Goal: Transaction & Acquisition: Purchase product/service

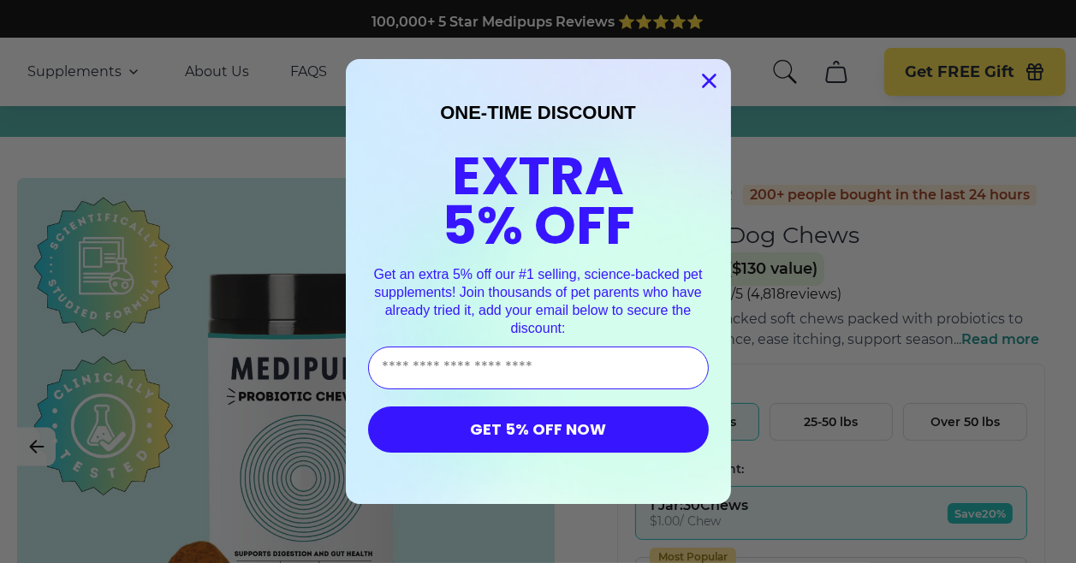
drag, startPoint x: 706, startPoint y: 79, endPoint x: 720, endPoint y: 81, distance: 13.9
click at [706, 79] on circle "Close dialog" at bounding box center [708, 81] width 28 height 28
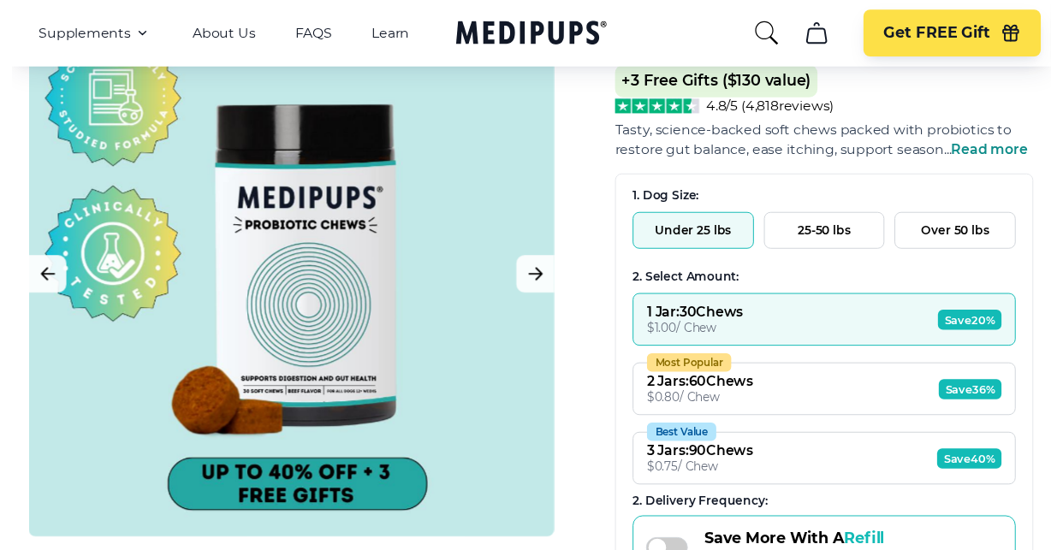
scroll to position [233, 0]
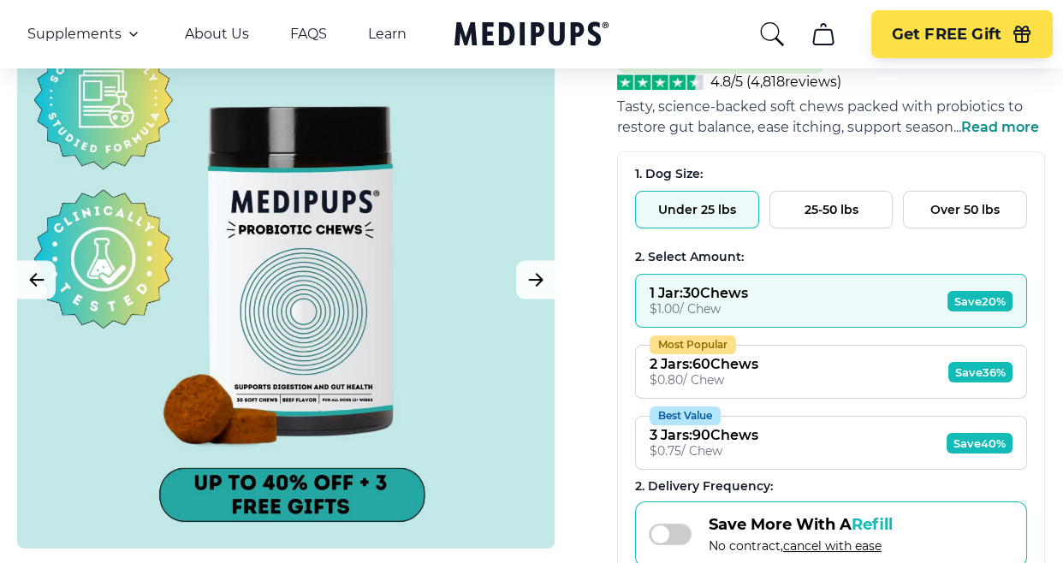
click at [955, 191] on button "Over 50 lbs" at bounding box center [965, 210] width 124 height 38
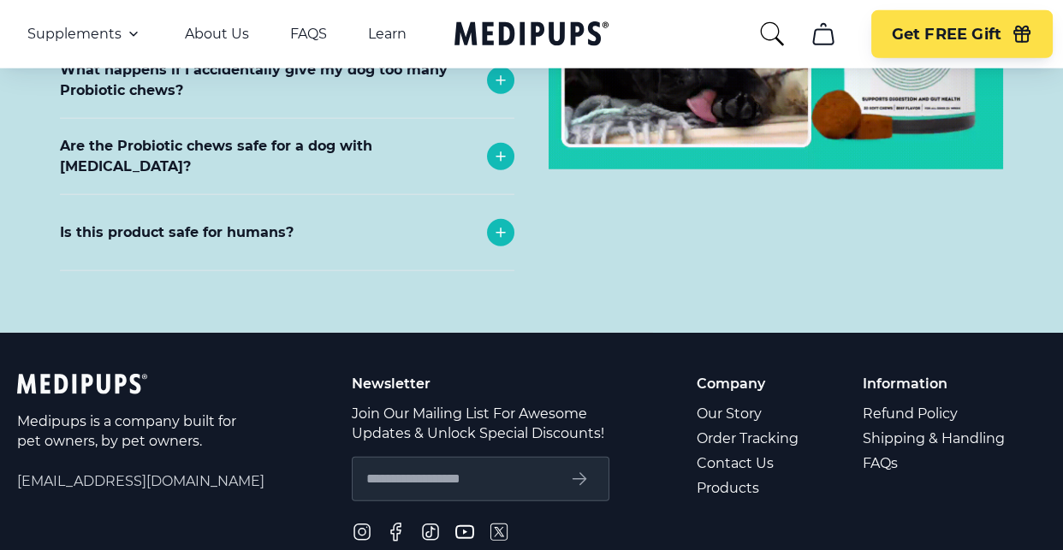
scroll to position [8073, 0]
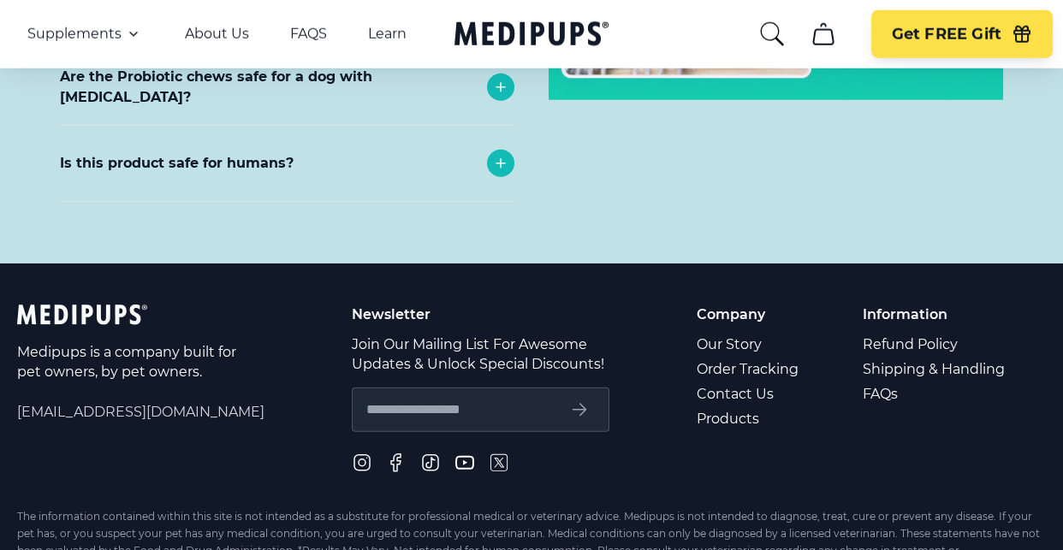
click at [479, 399] on input "text" at bounding box center [460, 410] width 189 height 22
type input "**********"
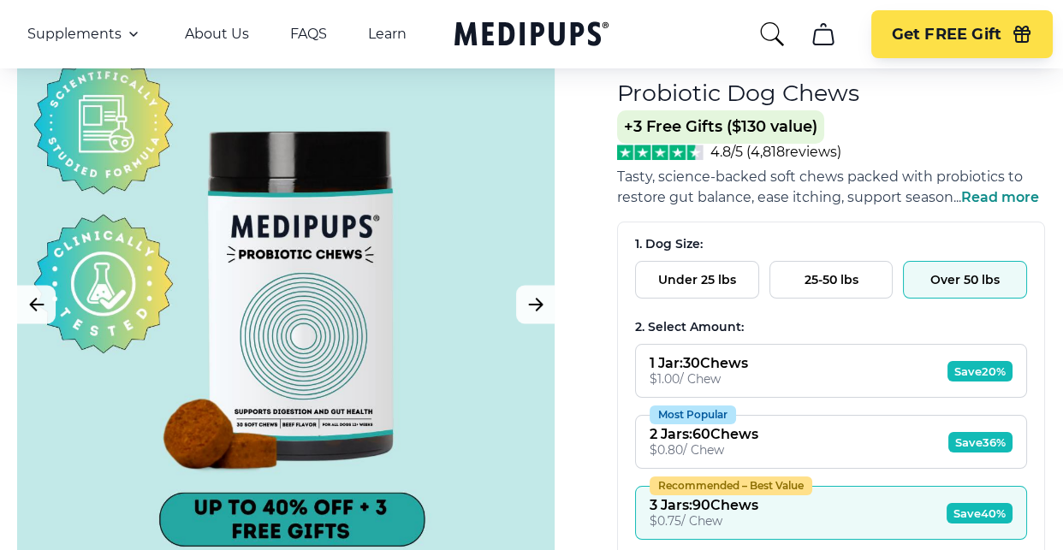
scroll to position [189, 0]
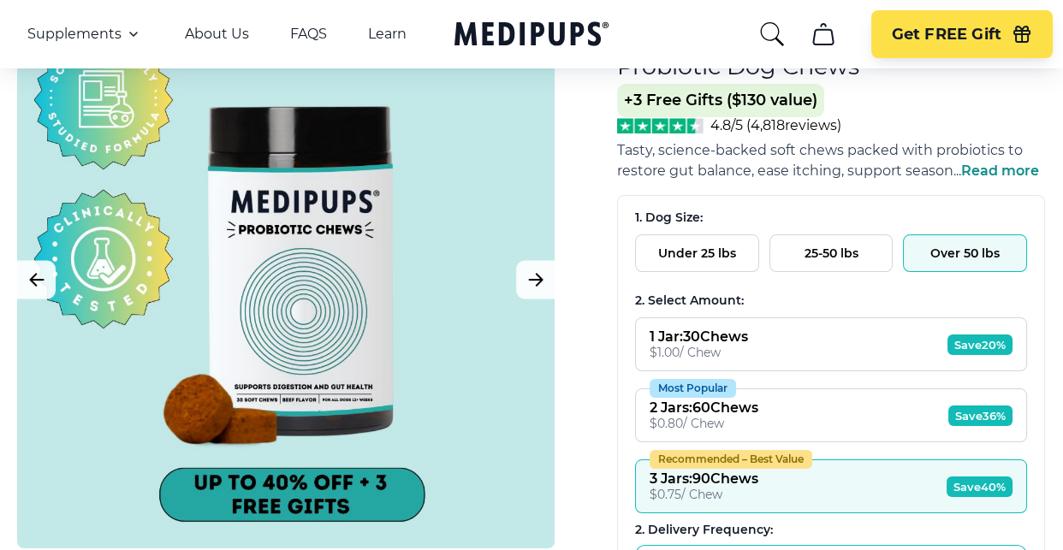
click at [965, 335] on span "Save 20%" at bounding box center [979, 345] width 65 height 21
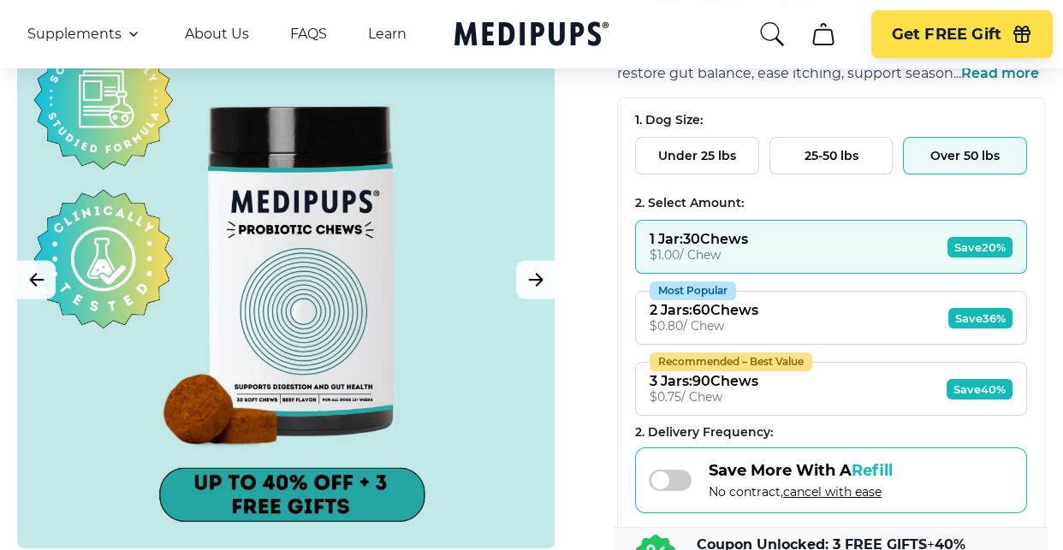
scroll to position [356, 0]
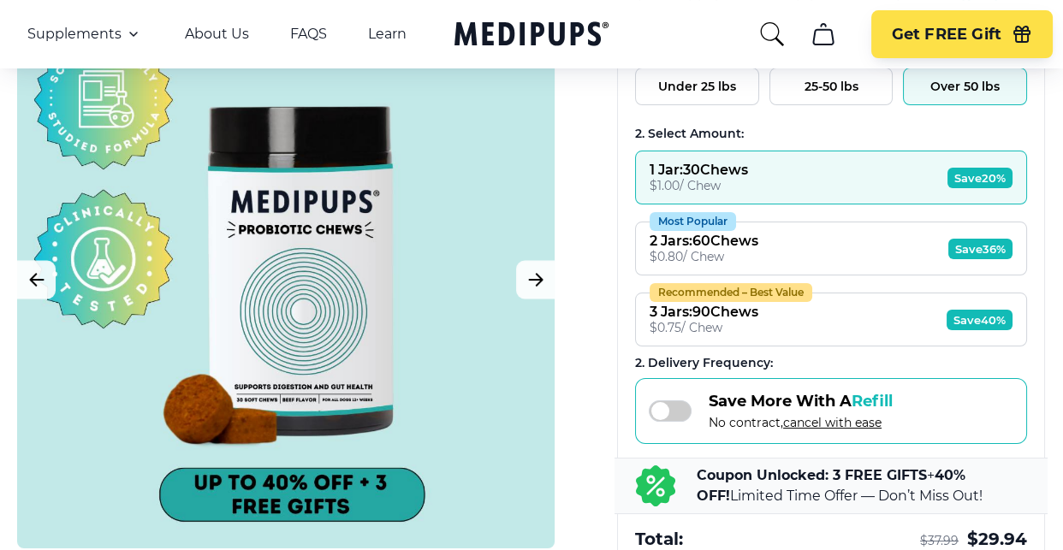
click at [676, 400] on span at bounding box center [670, 410] width 43 height 21
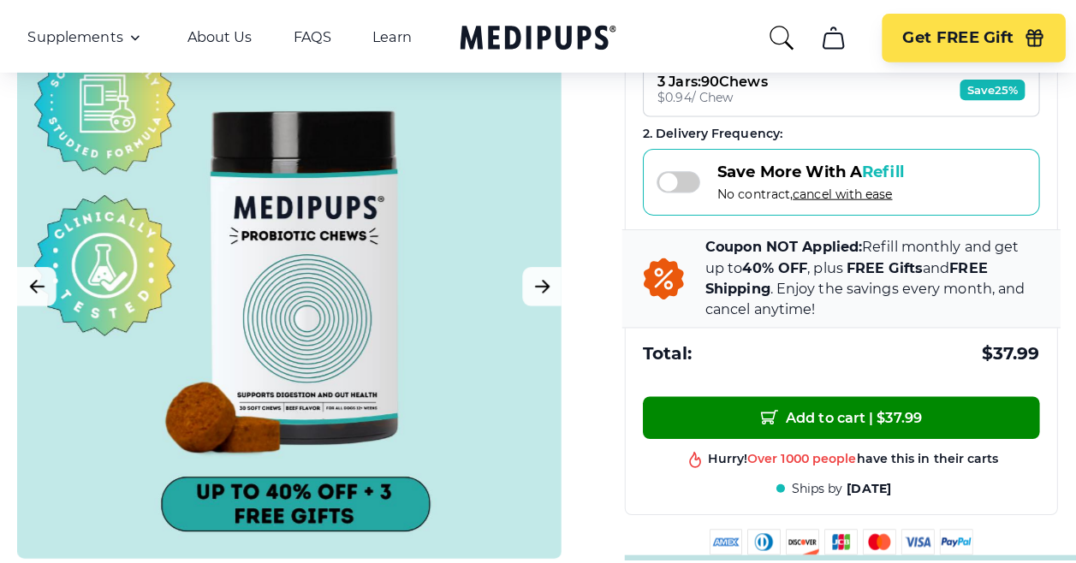
scroll to position [613, 0]
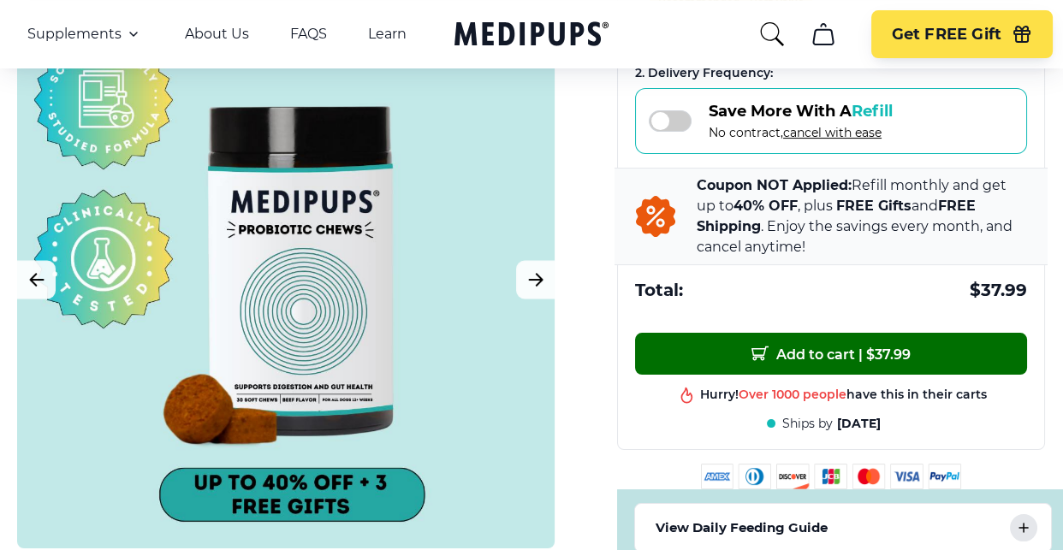
click at [828, 345] on span "Add to cart | $ 37.99" at bounding box center [830, 354] width 159 height 18
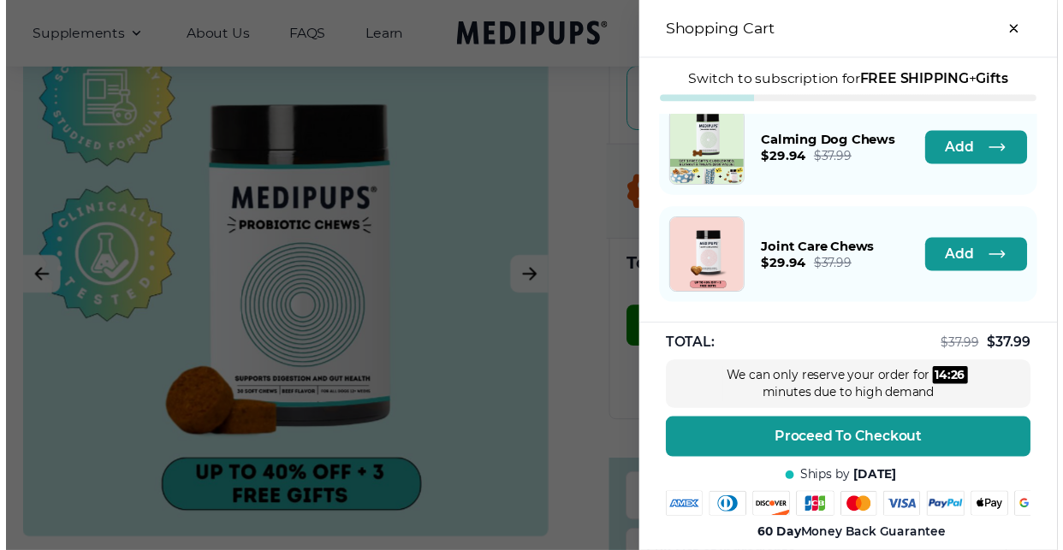
scroll to position [192, 0]
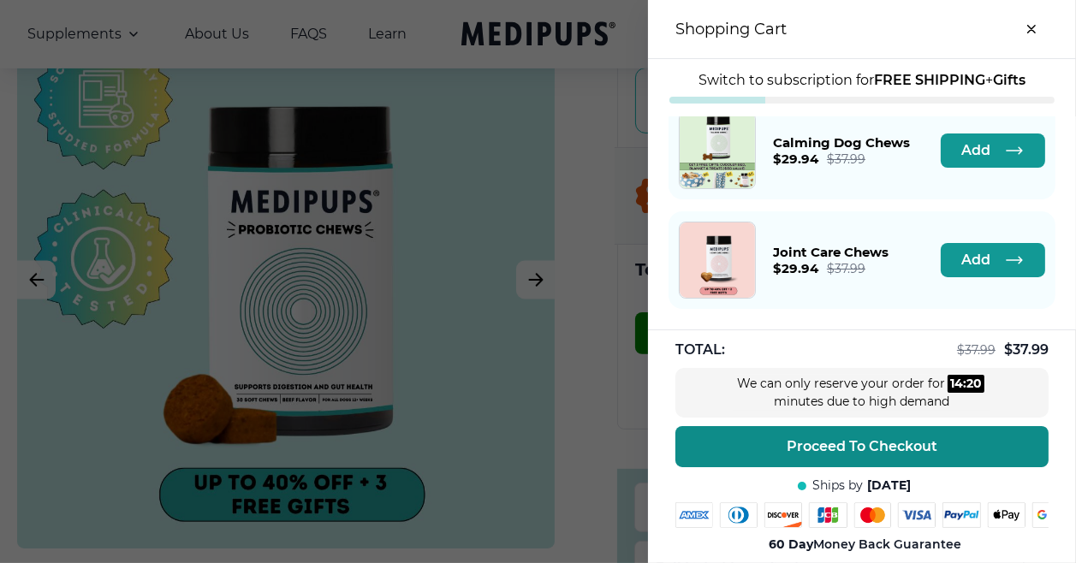
click at [848, 438] on span "Proceed To Checkout" at bounding box center [861, 446] width 151 height 17
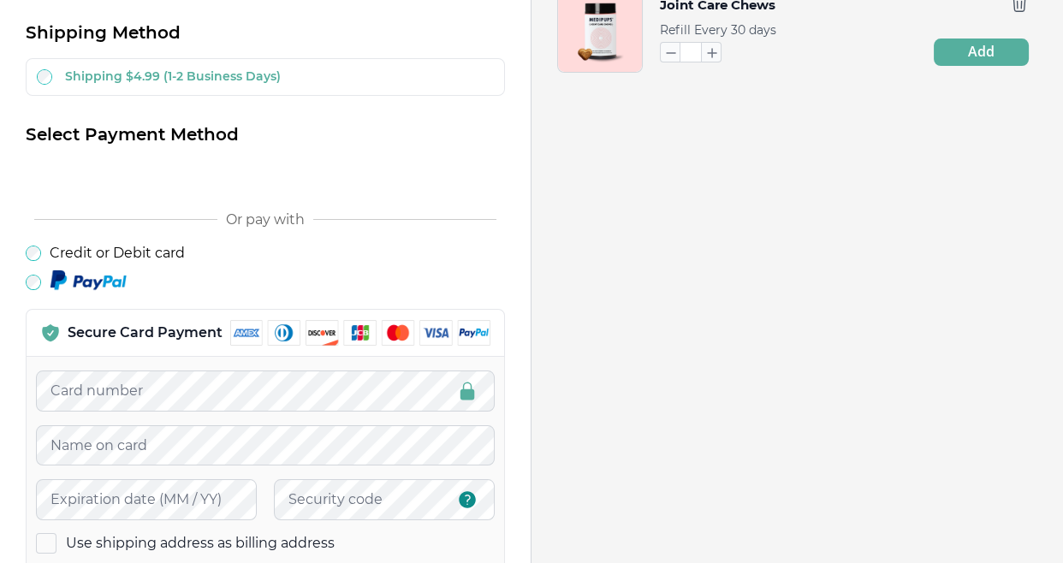
scroll to position [531, 0]
